Goal: Communication & Community: Answer question/provide support

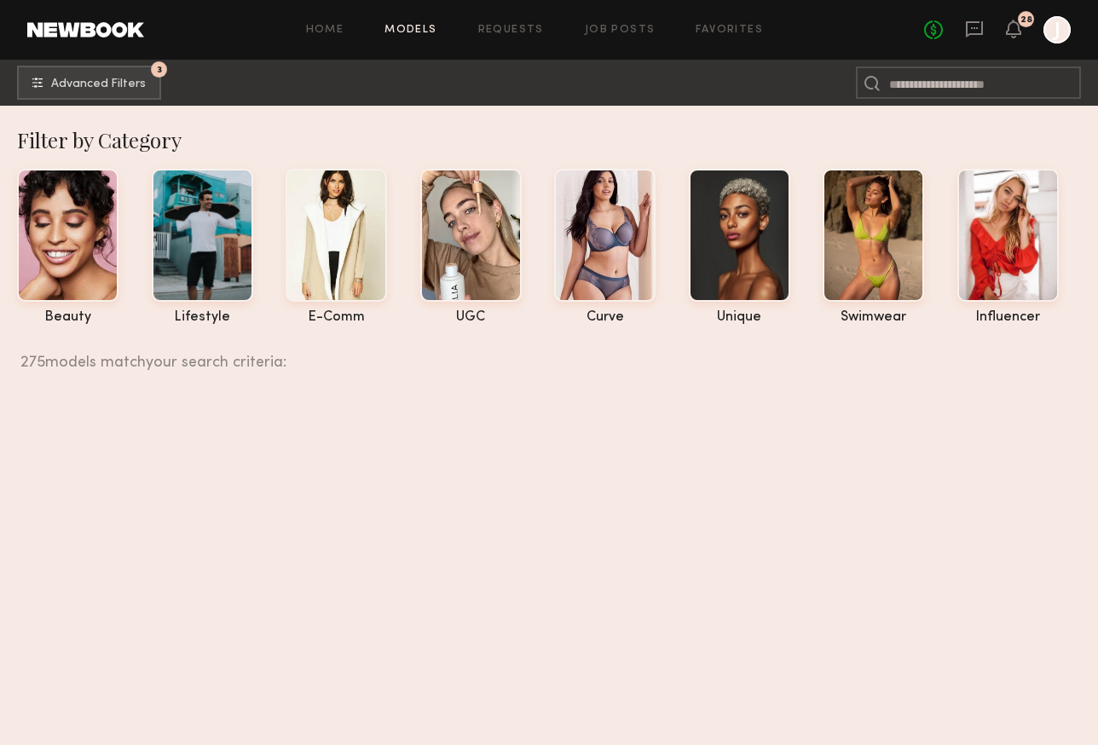
scroll to position [44809, 0]
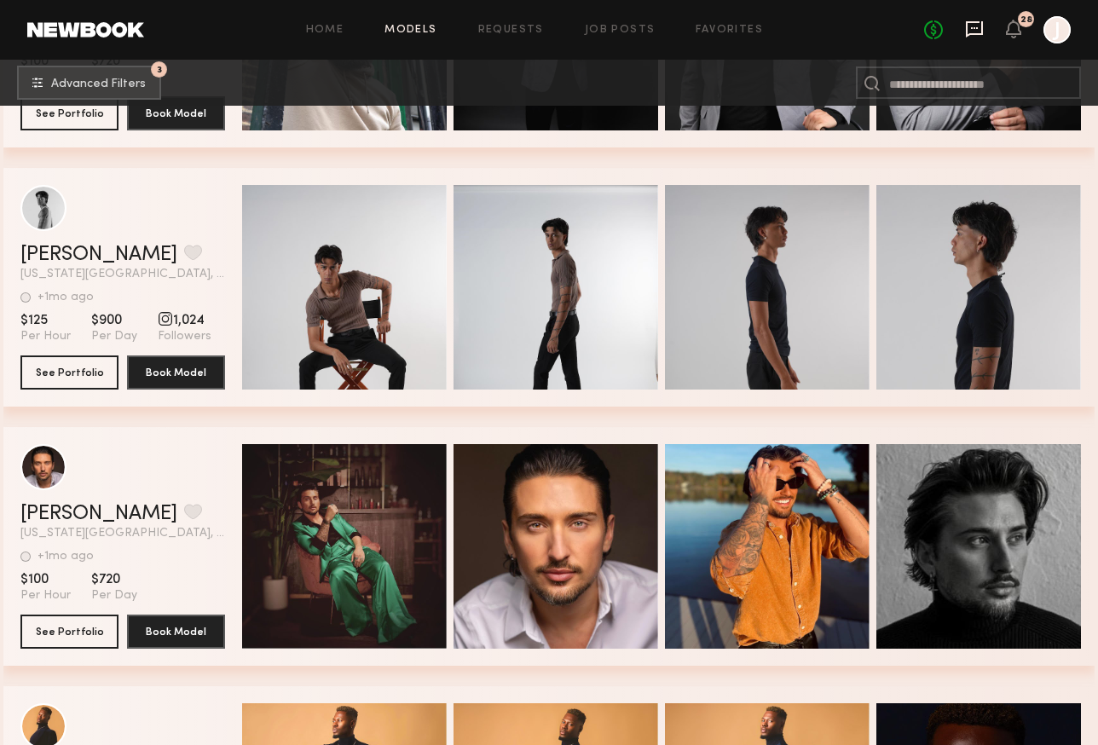
click at [978, 27] on icon at bounding box center [974, 28] width 7 height 2
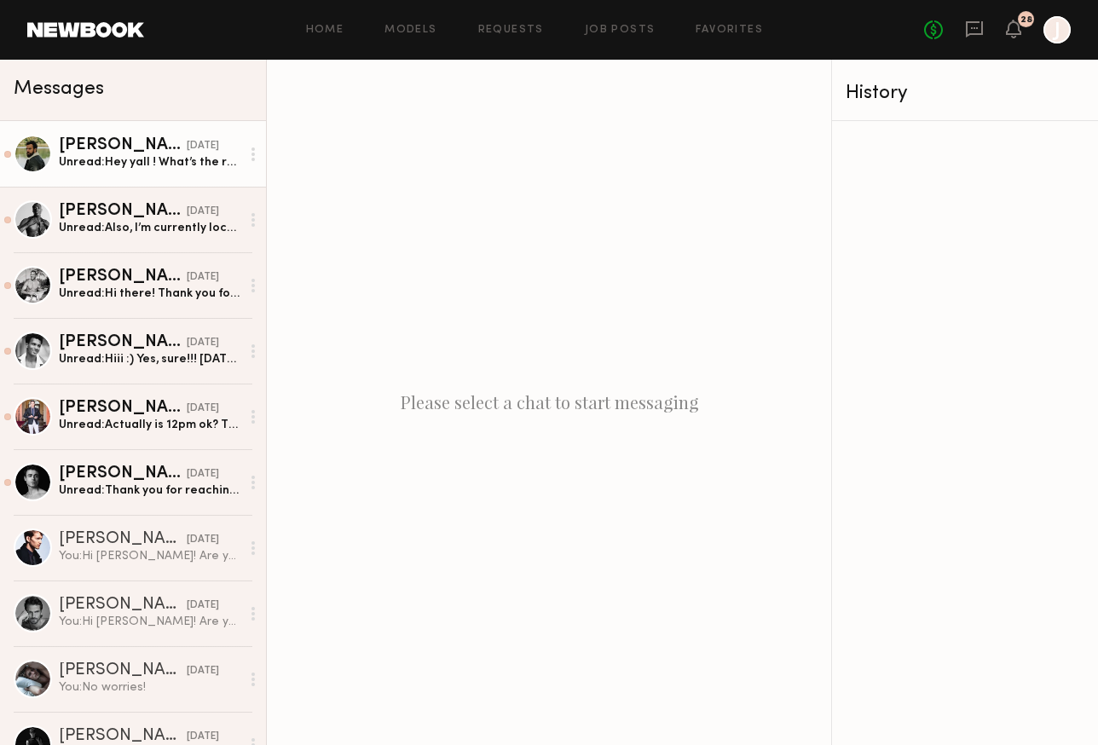
click at [148, 173] on link "[PERSON_NAME] [DATE] Unread: Hey yall ! What’s the rate ? Would consider being …" at bounding box center [133, 154] width 266 height 66
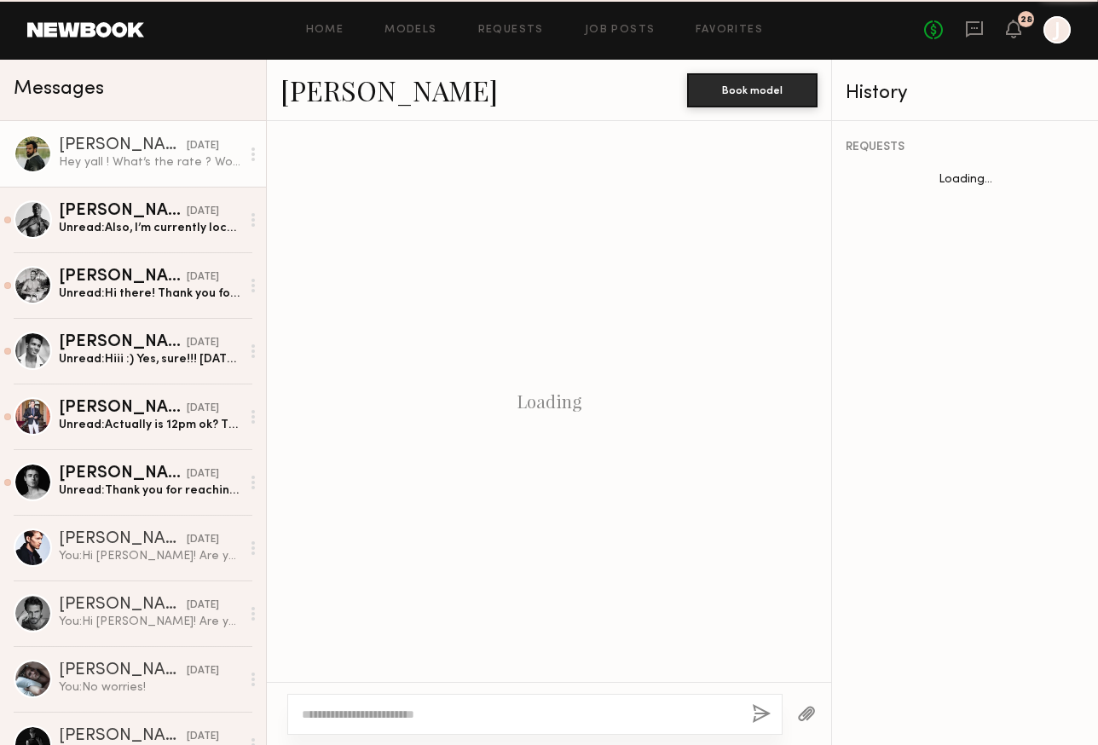
scroll to position [459, 0]
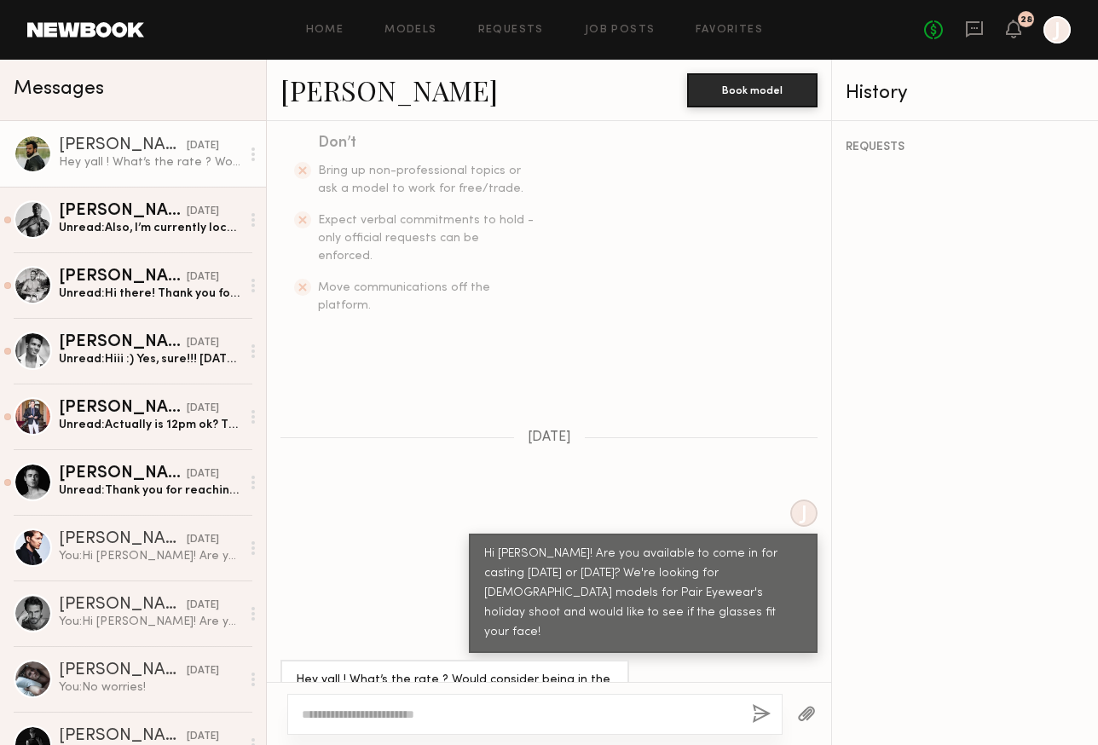
click at [474, 711] on textarea at bounding box center [520, 714] width 437 height 17
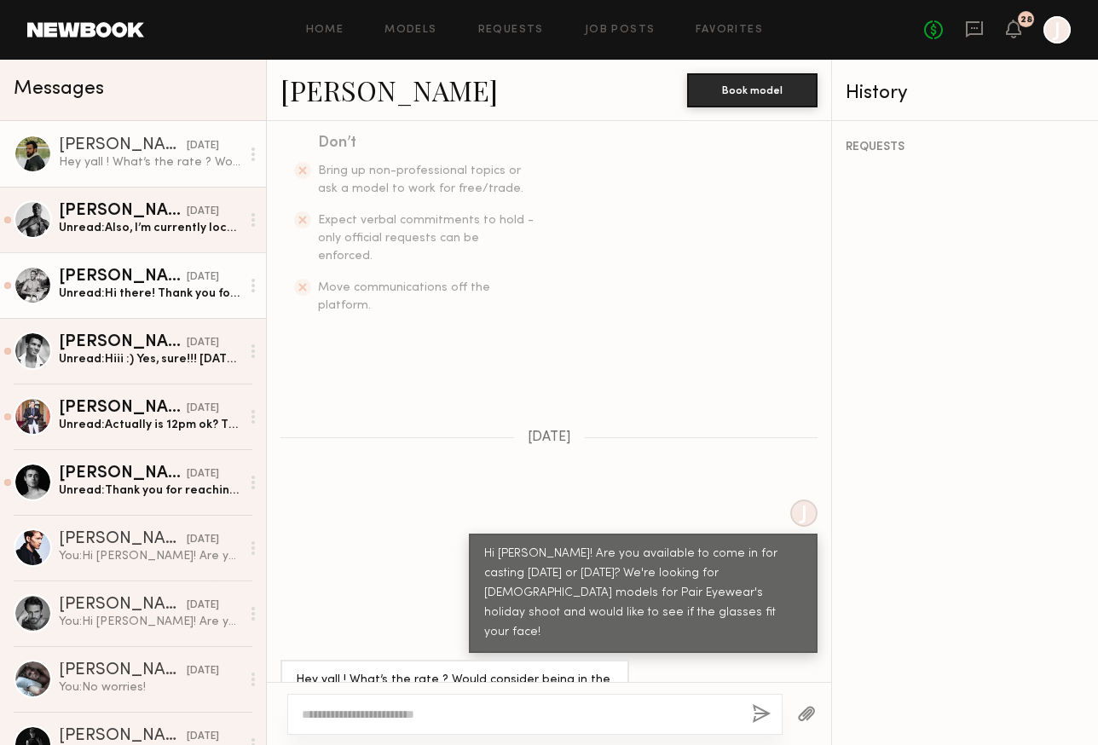
click at [98, 309] on link "[PERSON_NAME] [DATE] Unread: Hi there! Thank you for reaching out. I am current…" at bounding box center [133, 285] width 266 height 66
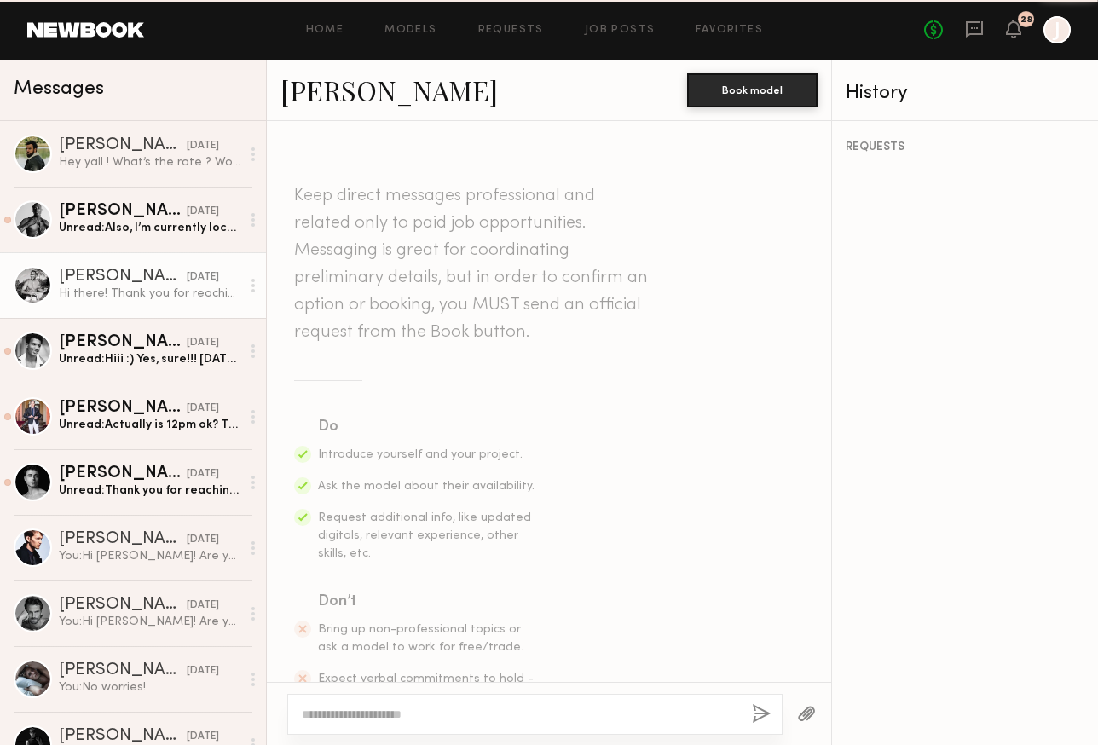
scroll to position [498, 0]
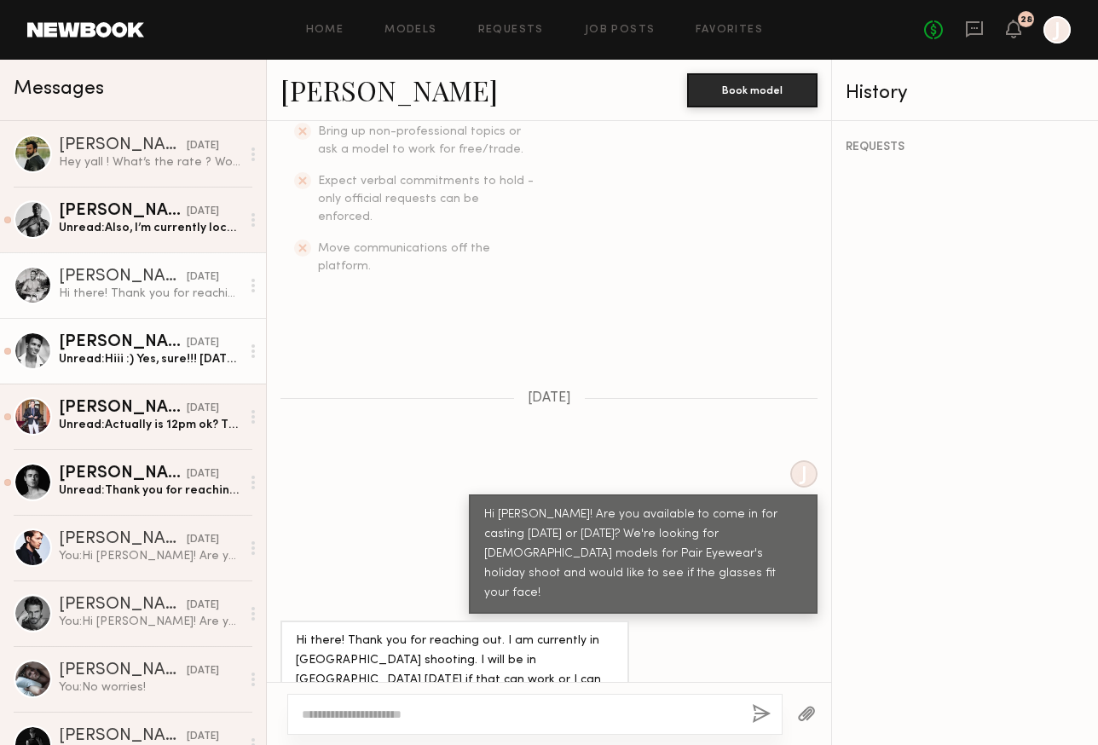
click at [195, 369] on link "[PERSON_NAME] [DATE] Unread: Hiii :) Yes, sure!!! [DATE] I can come after 12pm …" at bounding box center [133, 351] width 266 height 66
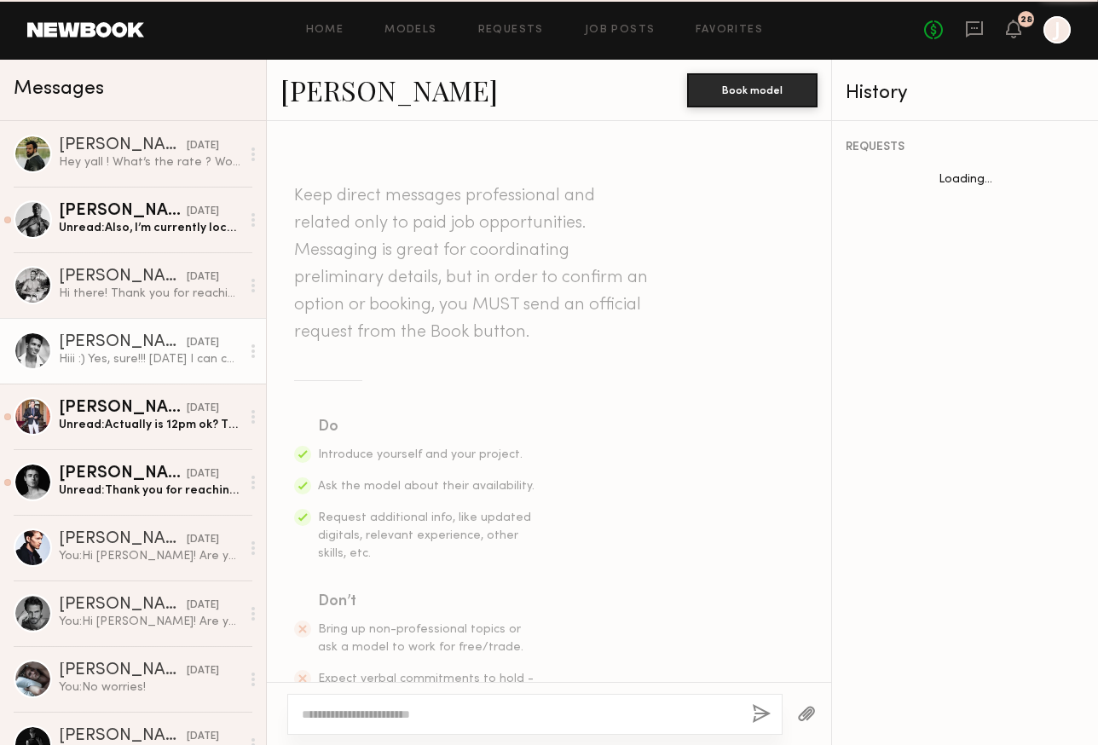
scroll to position [478, 0]
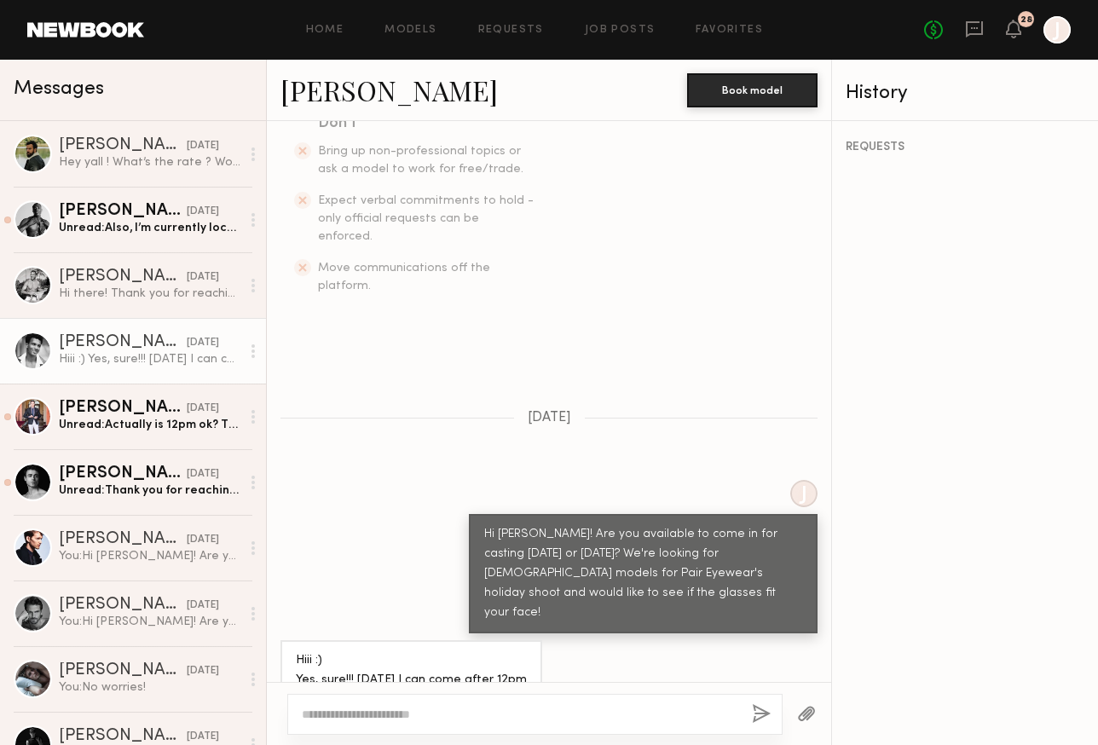
click at [488, 709] on textarea at bounding box center [520, 714] width 437 height 17
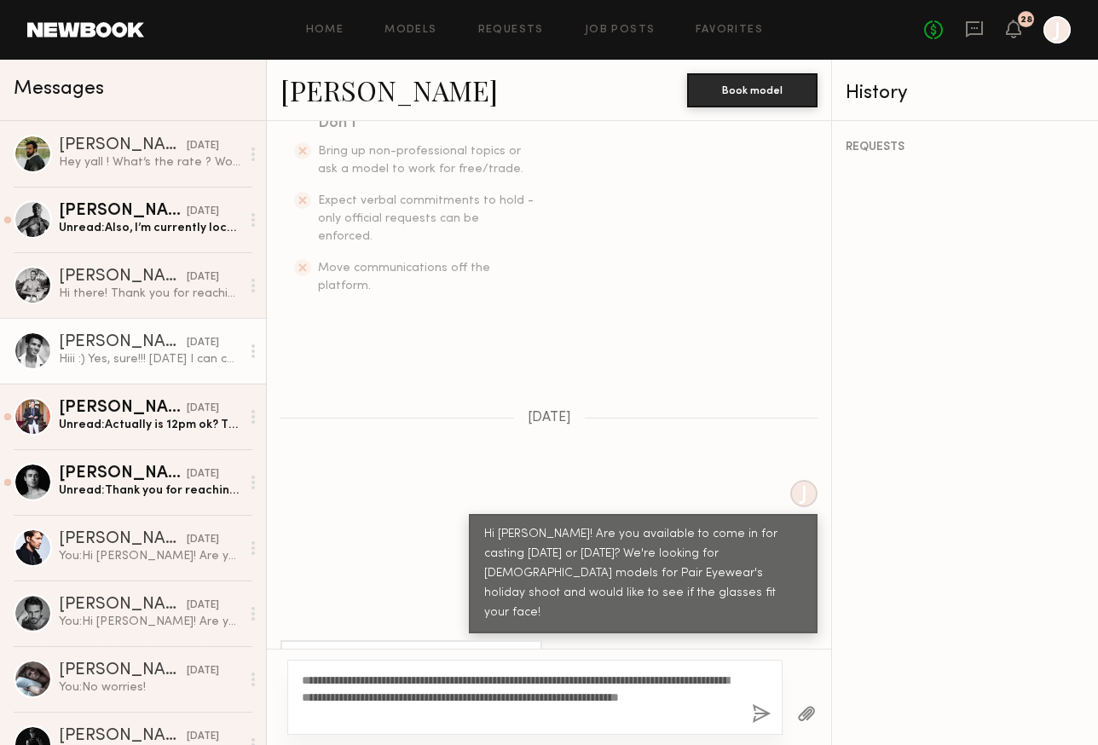
scroll to position [511, 0]
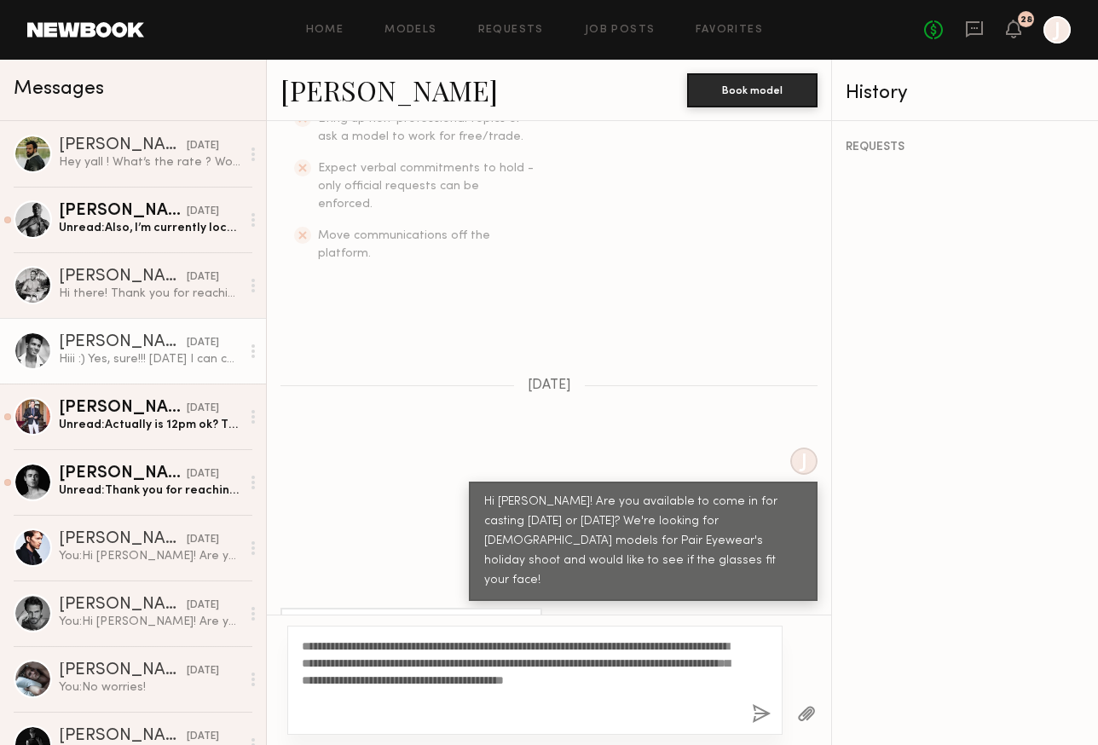
type textarea "**********"
click at [749, 706] on div "**********" at bounding box center [534, 680] width 495 height 109
click at [763, 714] on button "button" at bounding box center [761, 714] width 19 height 21
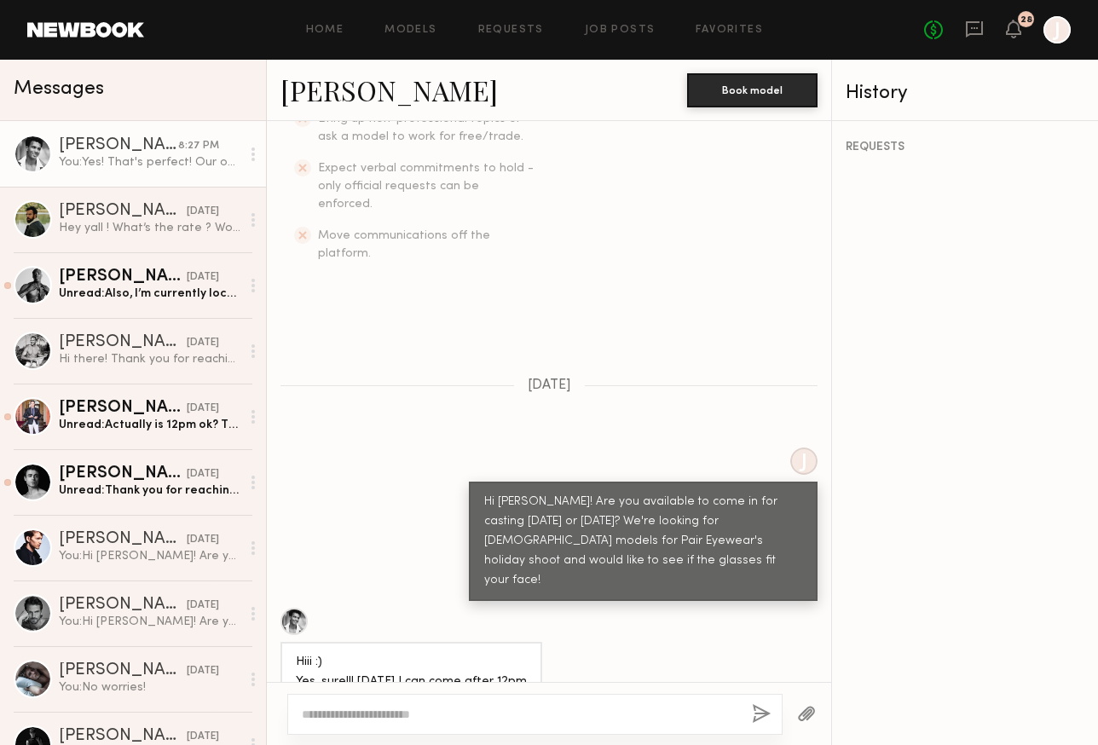
scroll to position [768, 0]
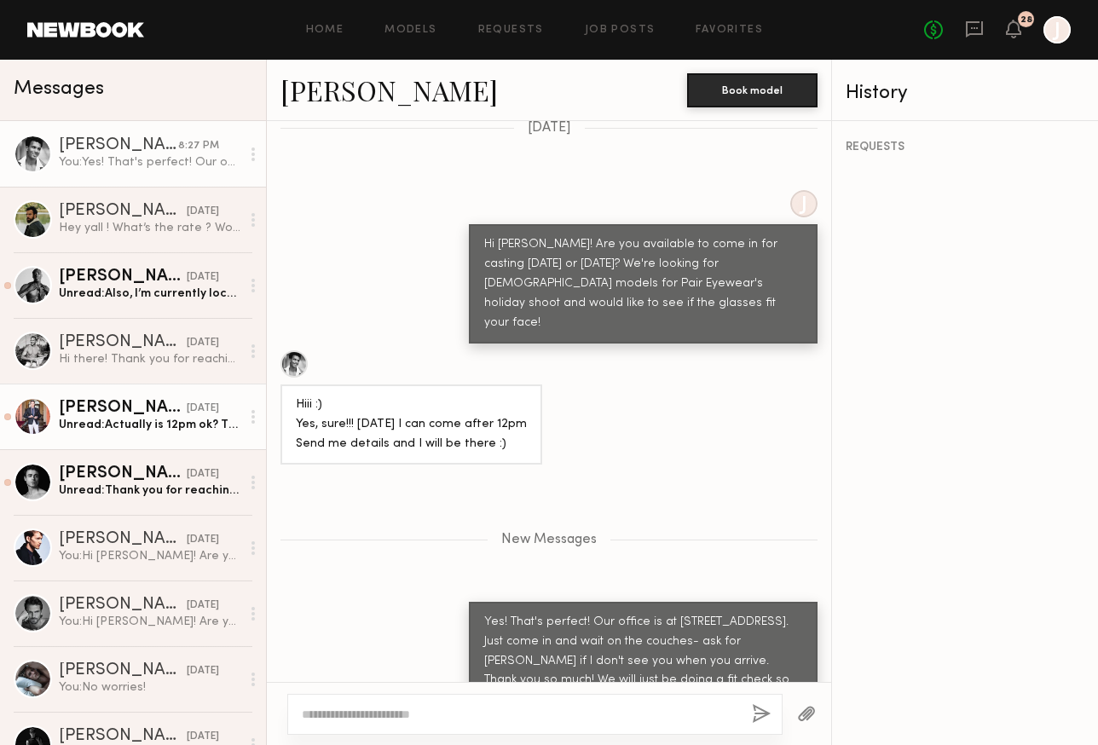
click at [124, 431] on div "Unread: Actually is 12pm ok? Thank you!" at bounding box center [150, 425] width 182 height 16
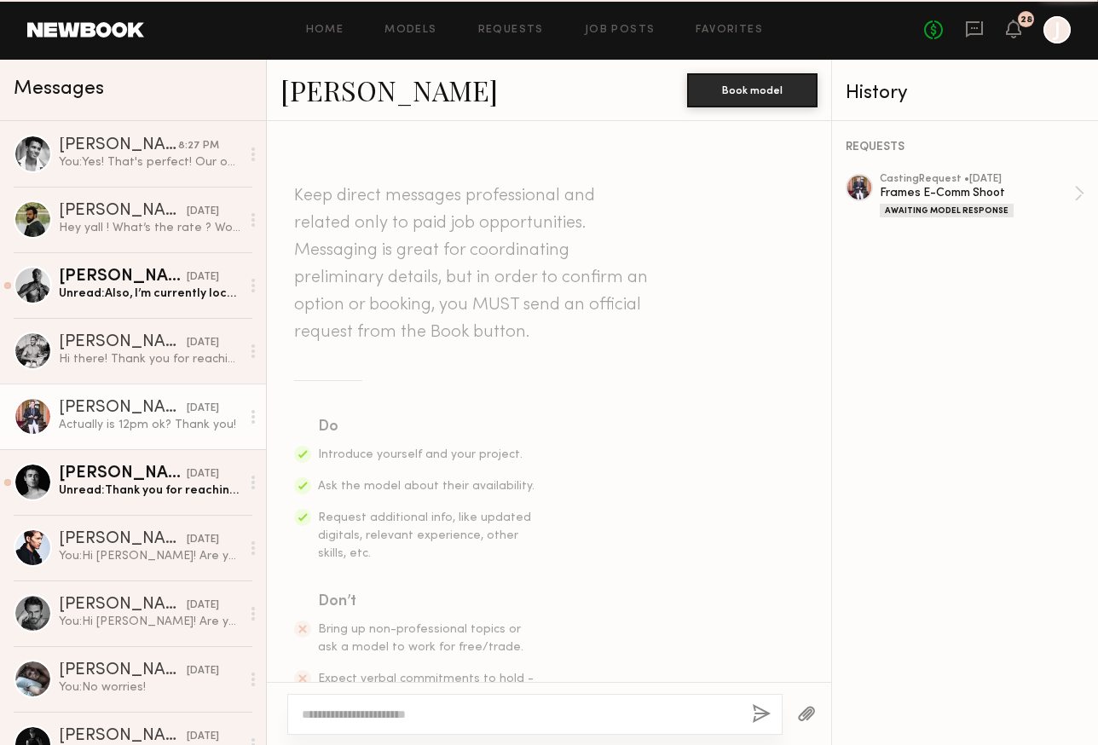
scroll to position [1409, 0]
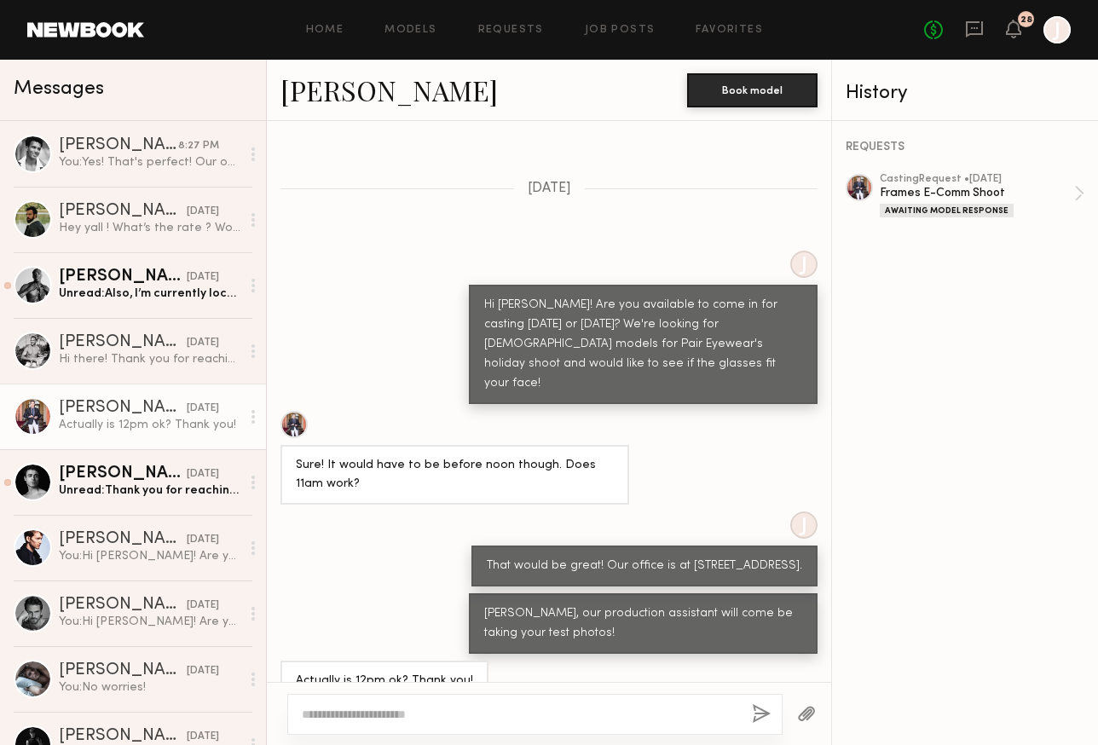
click at [420, 710] on textarea at bounding box center [520, 714] width 437 height 17
type textarea "**********"
click at [755, 706] on button "button" at bounding box center [761, 714] width 19 height 21
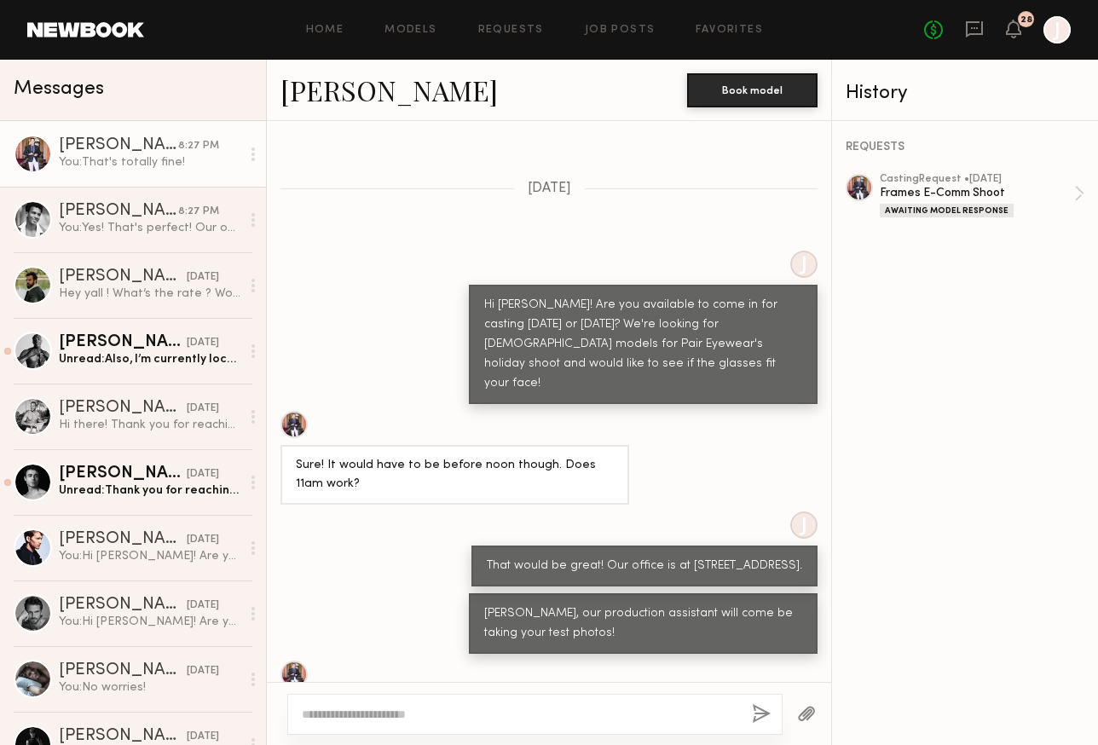
scroll to position [1620, 0]
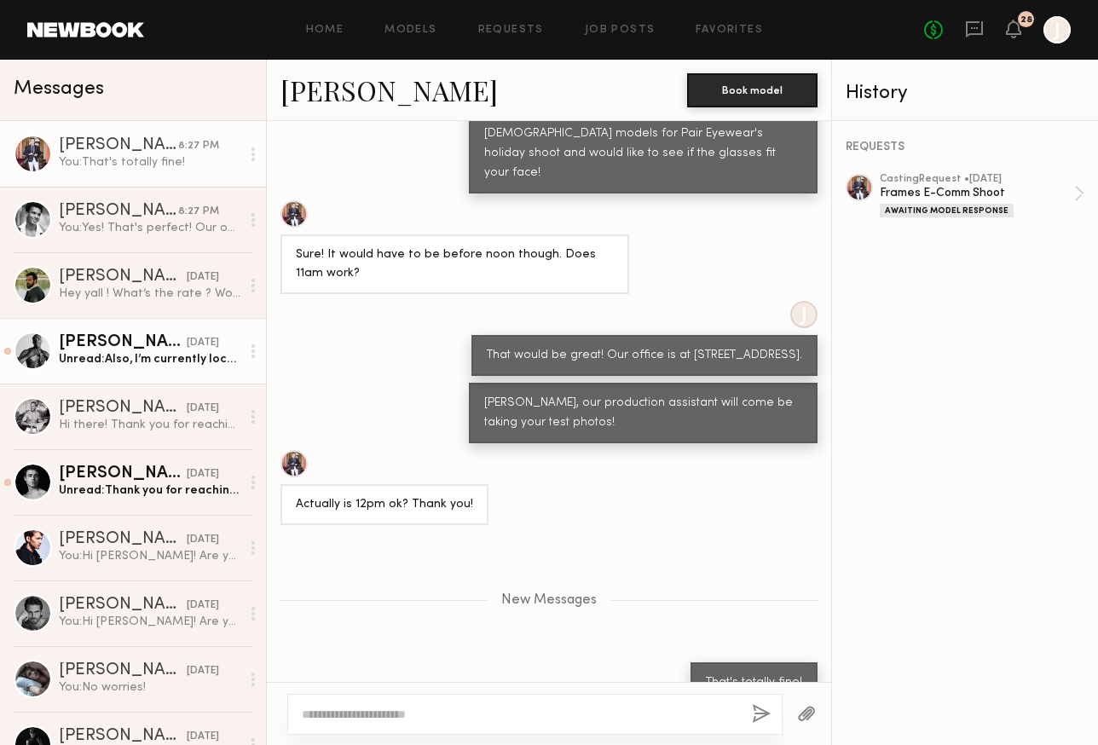
click at [145, 343] on div "[PERSON_NAME]" at bounding box center [123, 342] width 128 height 17
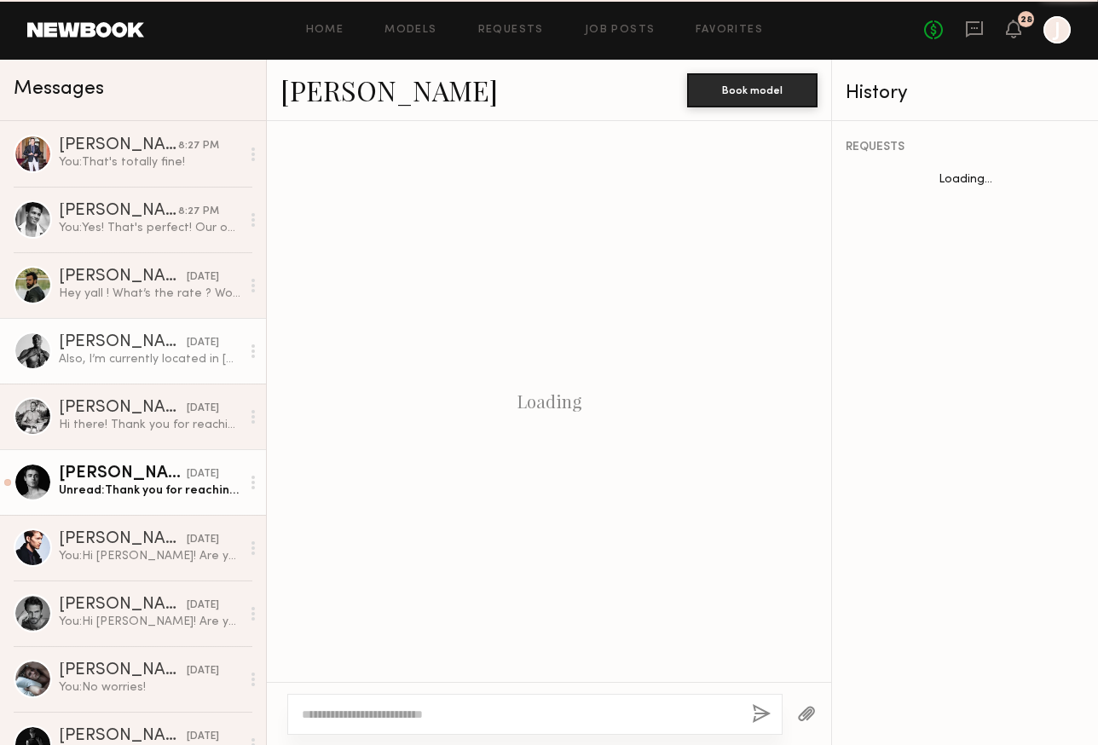
scroll to position [560, 0]
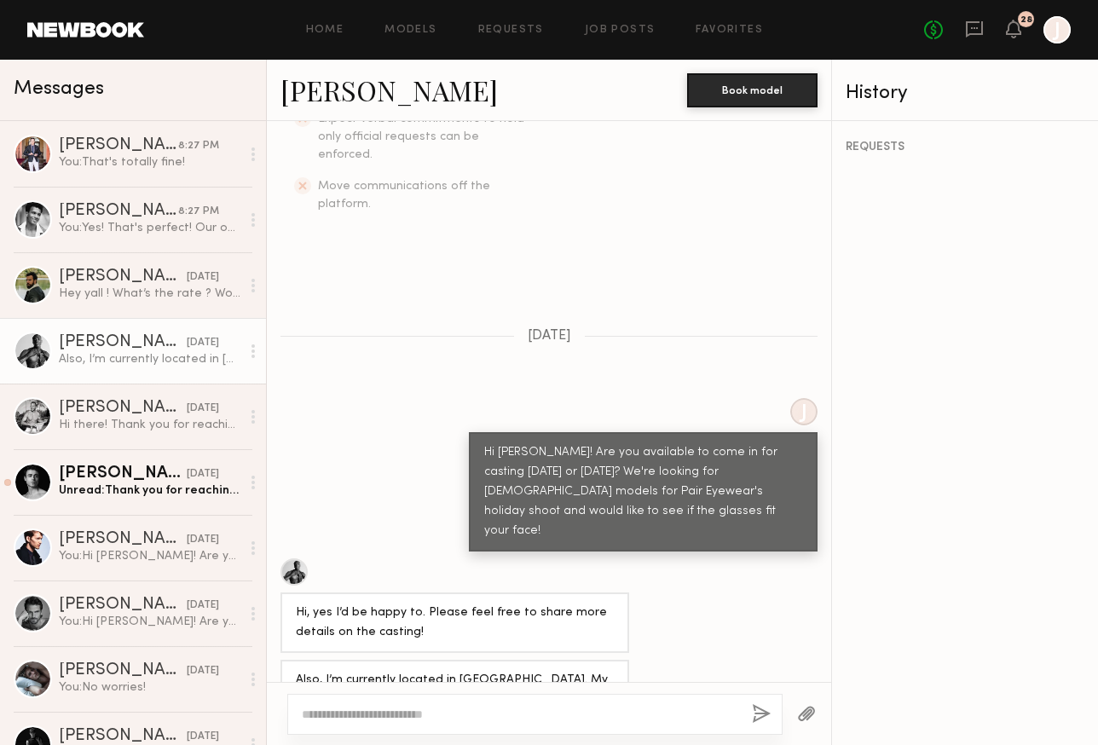
click at [385, 709] on textarea at bounding box center [520, 714] width 437 height 17
type textarea "*"
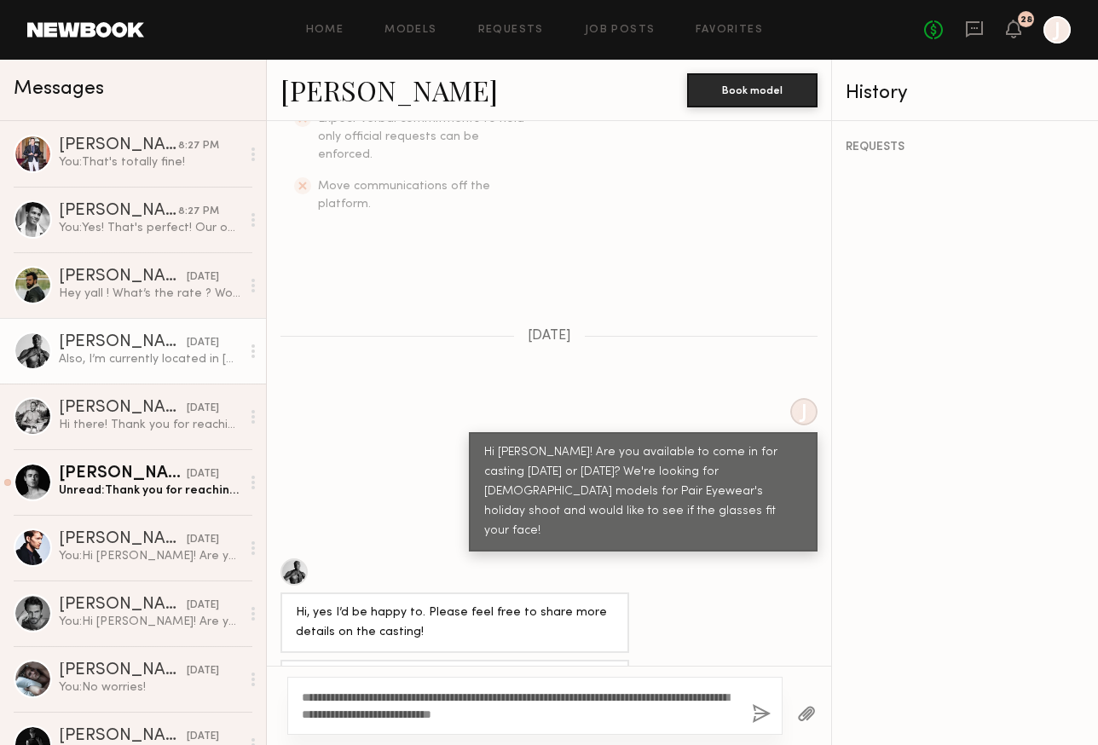
type textarea "**********"
click at [769, 714] on button "button" at bounding box center [761, 714] width 19 height 21
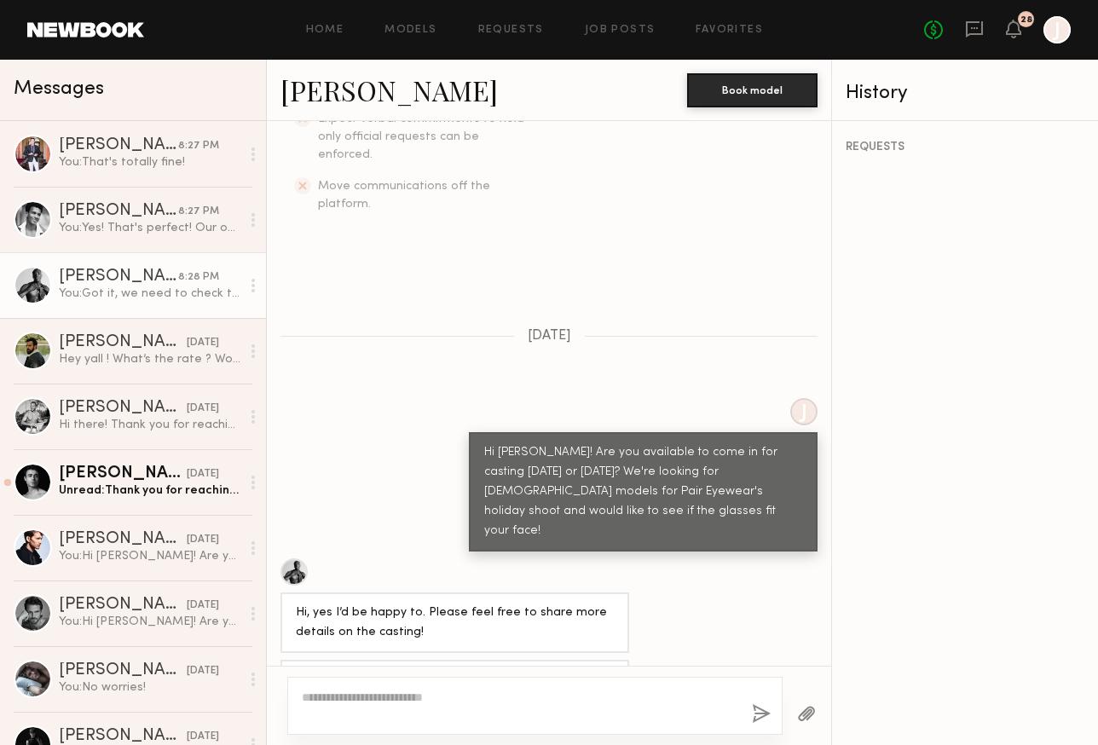
scroll to position [777, 0]
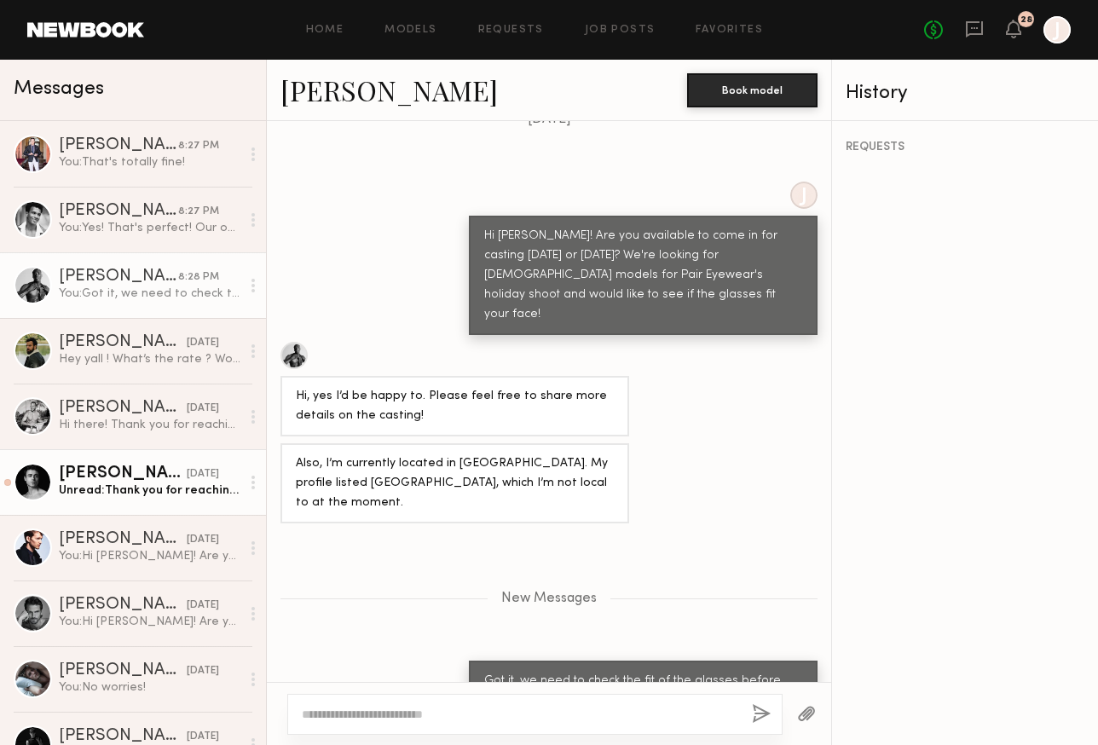
click at [119, 502] on link "[PERSON_NAME] [DATE] Unread: Thank you for reaching out - I’m interested in com…" at bounding box center [133, 482] width 266 height 66
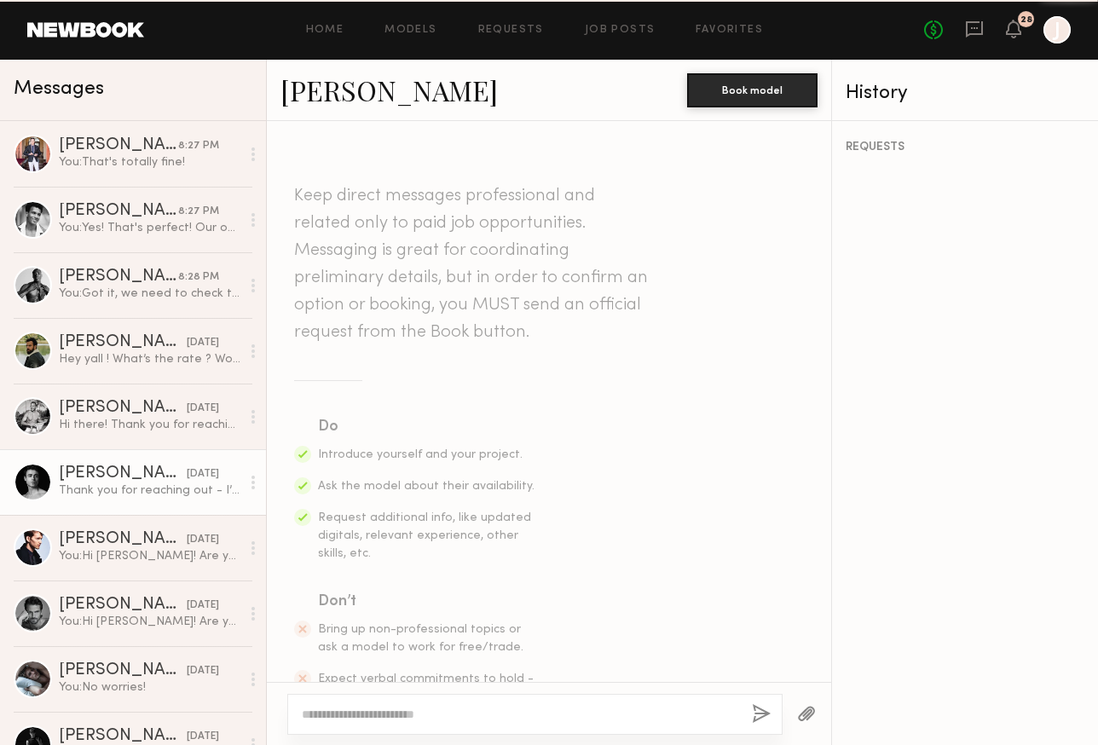
scroll to position [478, 0]
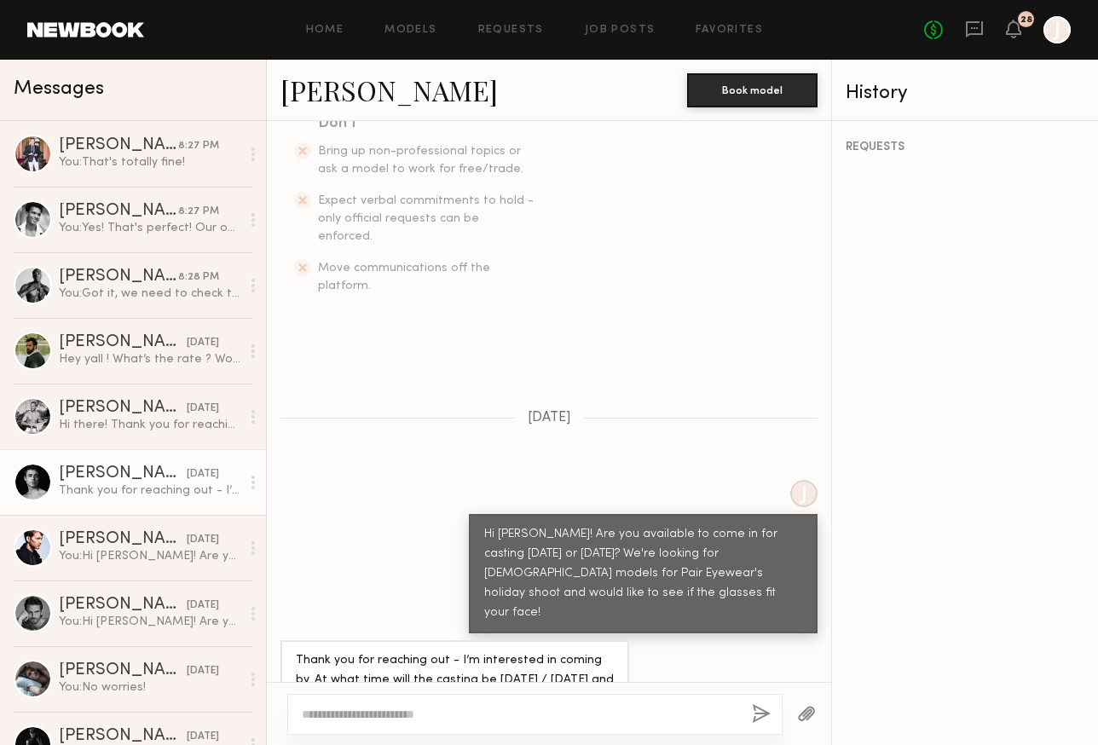
click at [429, 704] on div at bounding box center [534, 714] width 495 height 41
click at [402, 697] on div at bounding box center [534, 714] width 495 height 41
click at [406, 711] on textarea at bounding box center [520, 714] width 437 height 17
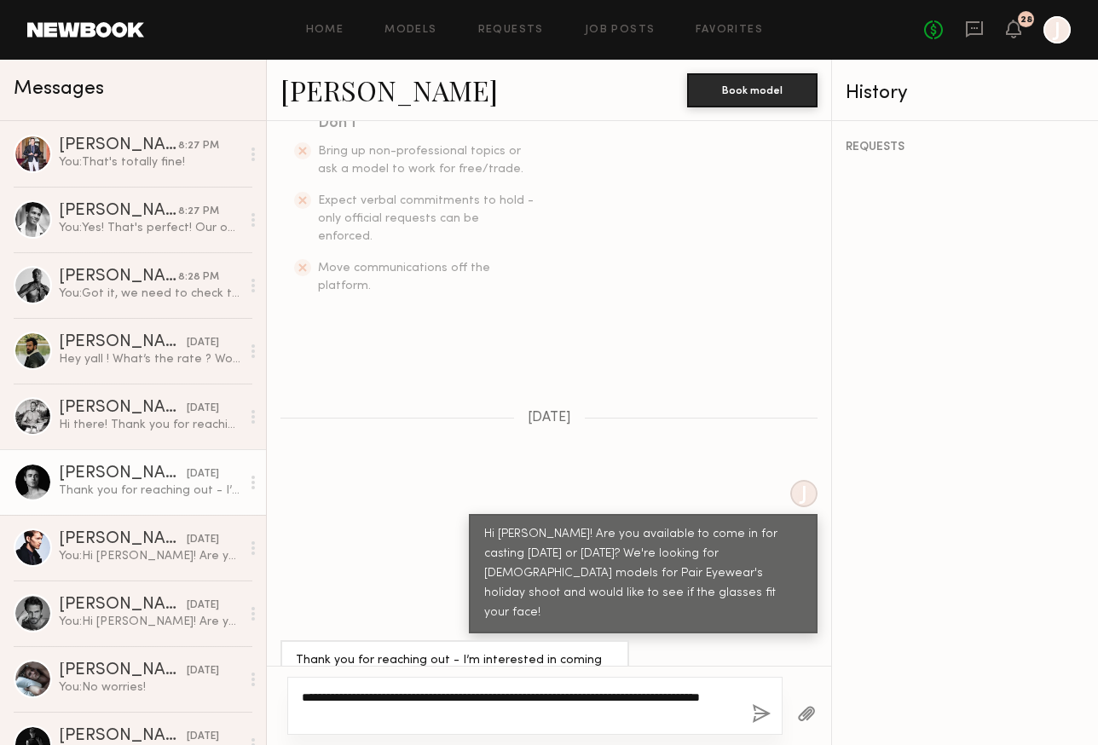
type textarea "**********"
click at [755, 717] on button "button" at bounding box center [761, 714] width 19 height 21
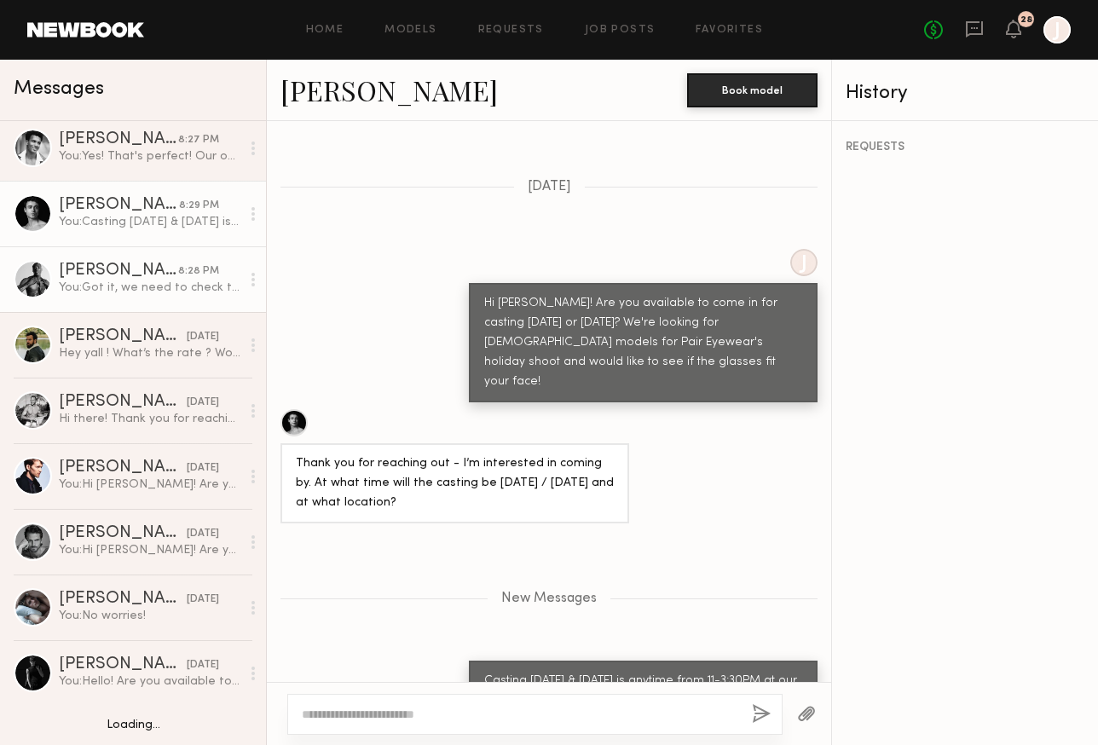
scroll to position [169, 0]
